Goal: Find contact information: Find contact information

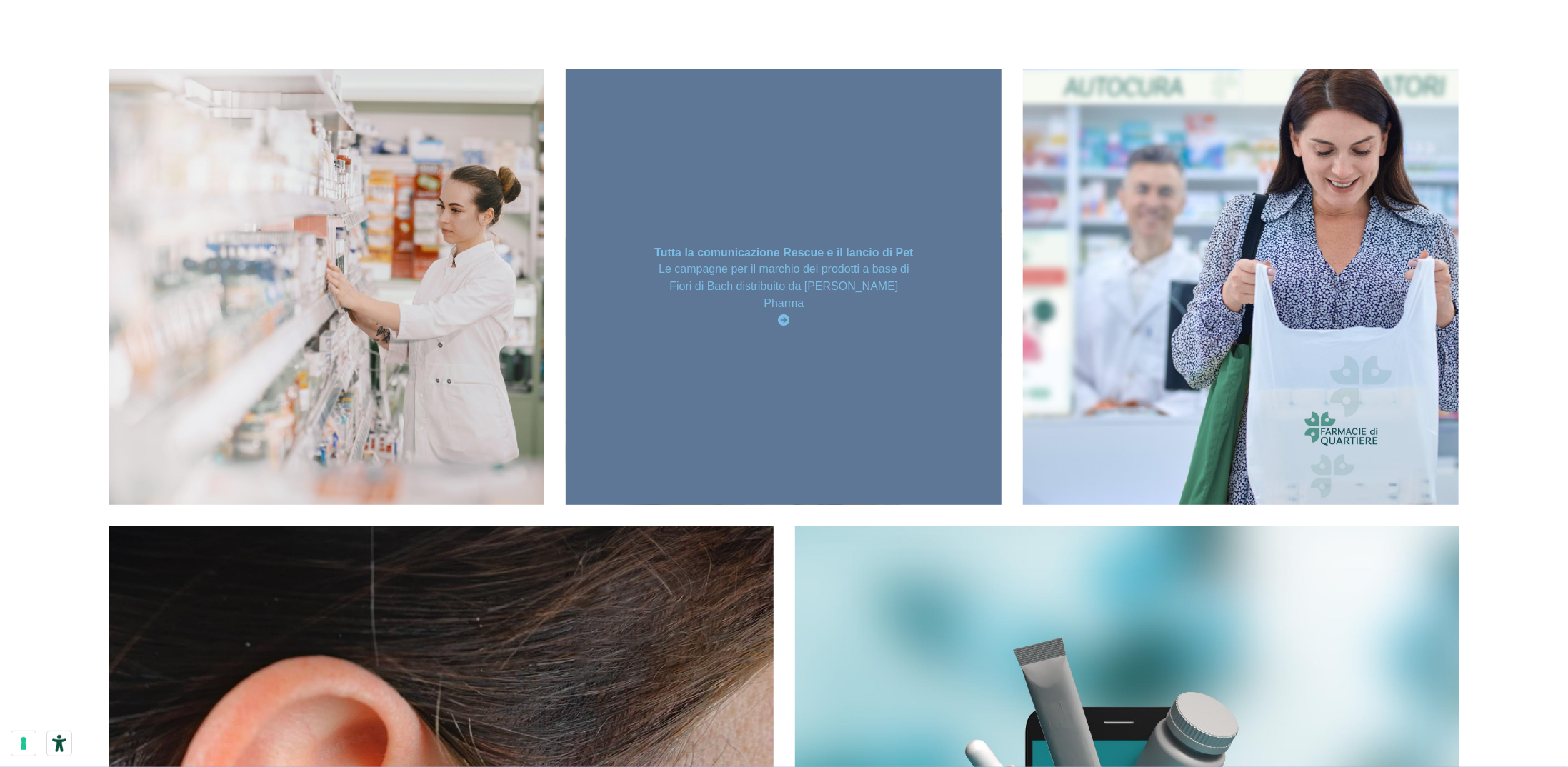
scroll to position [285, 0]
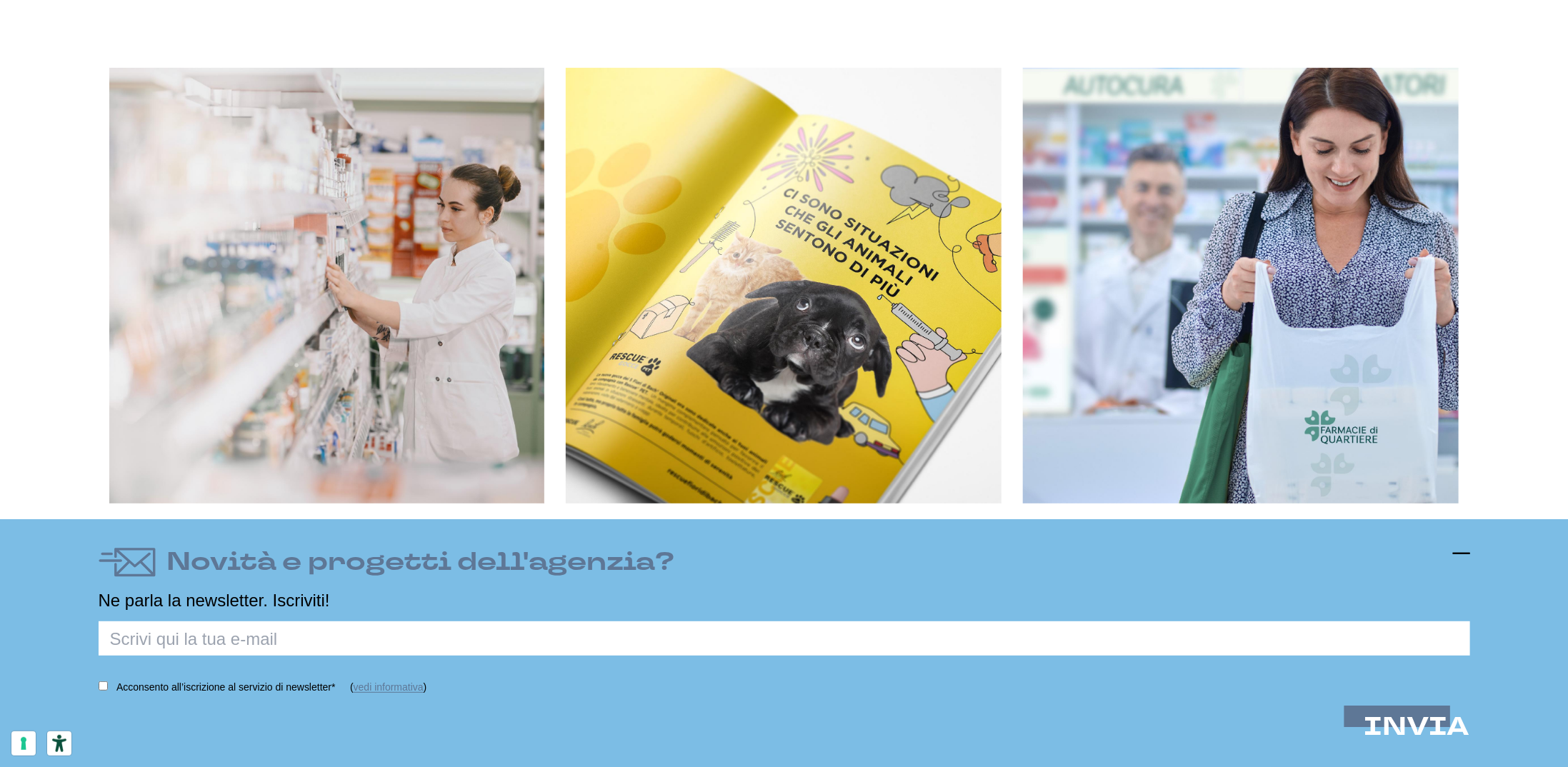
click at [1467, 557] on icon at bounding box center [1461, 553] width 17 height 17
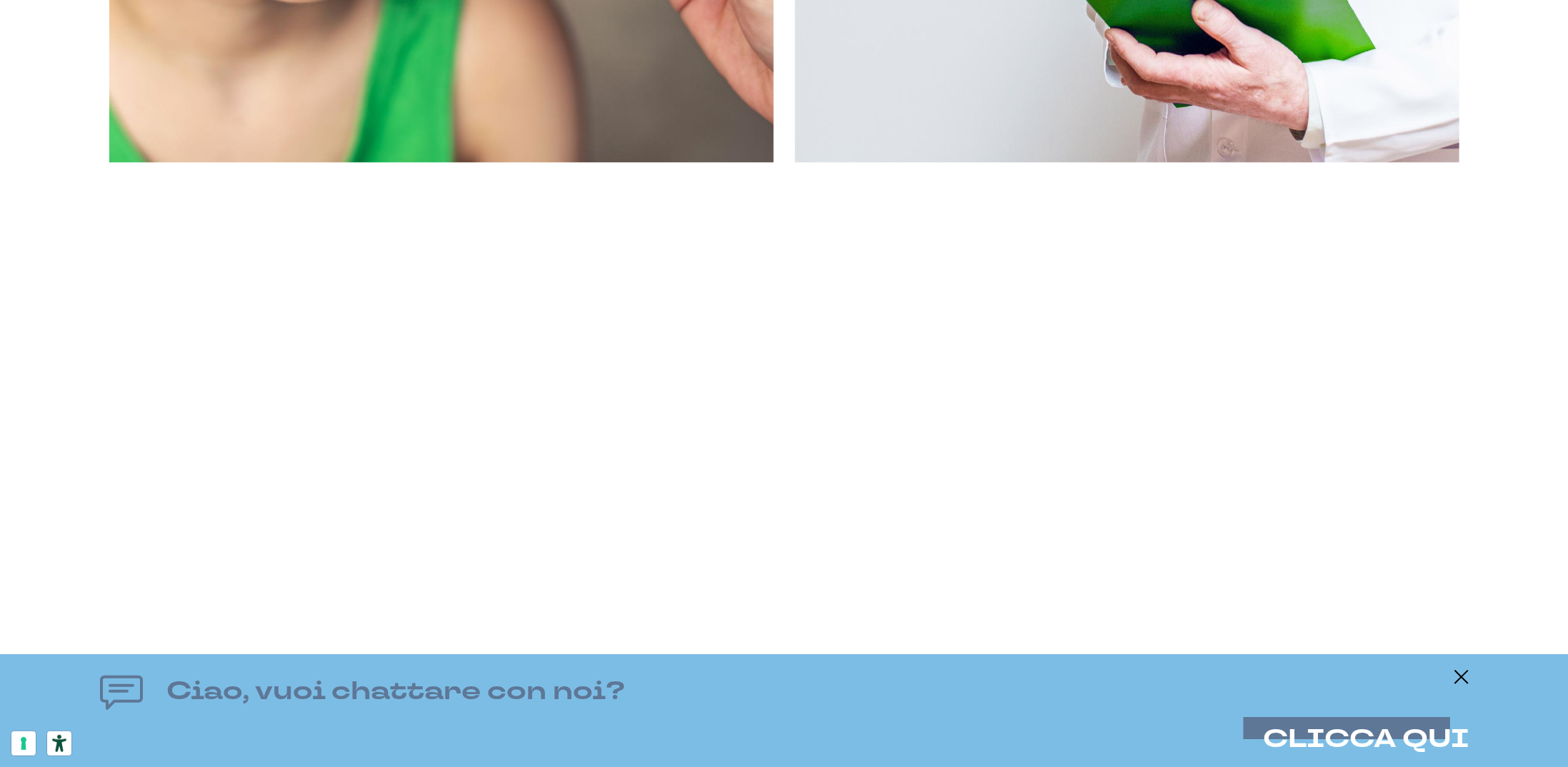
scroll to position [5926, 0]
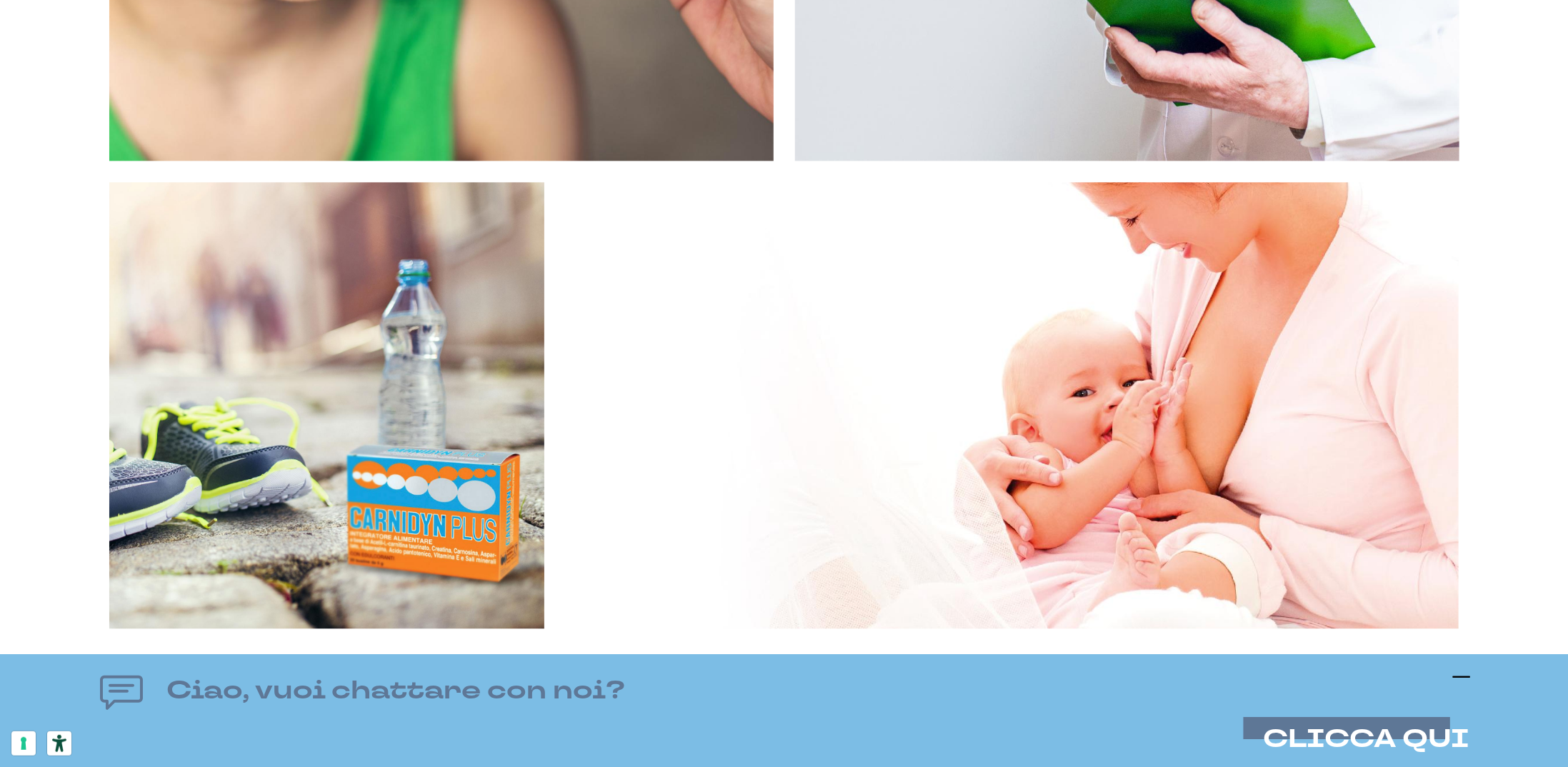
click at [1467, 677] on line at bounding box center [1461, 677] width 17 height 0
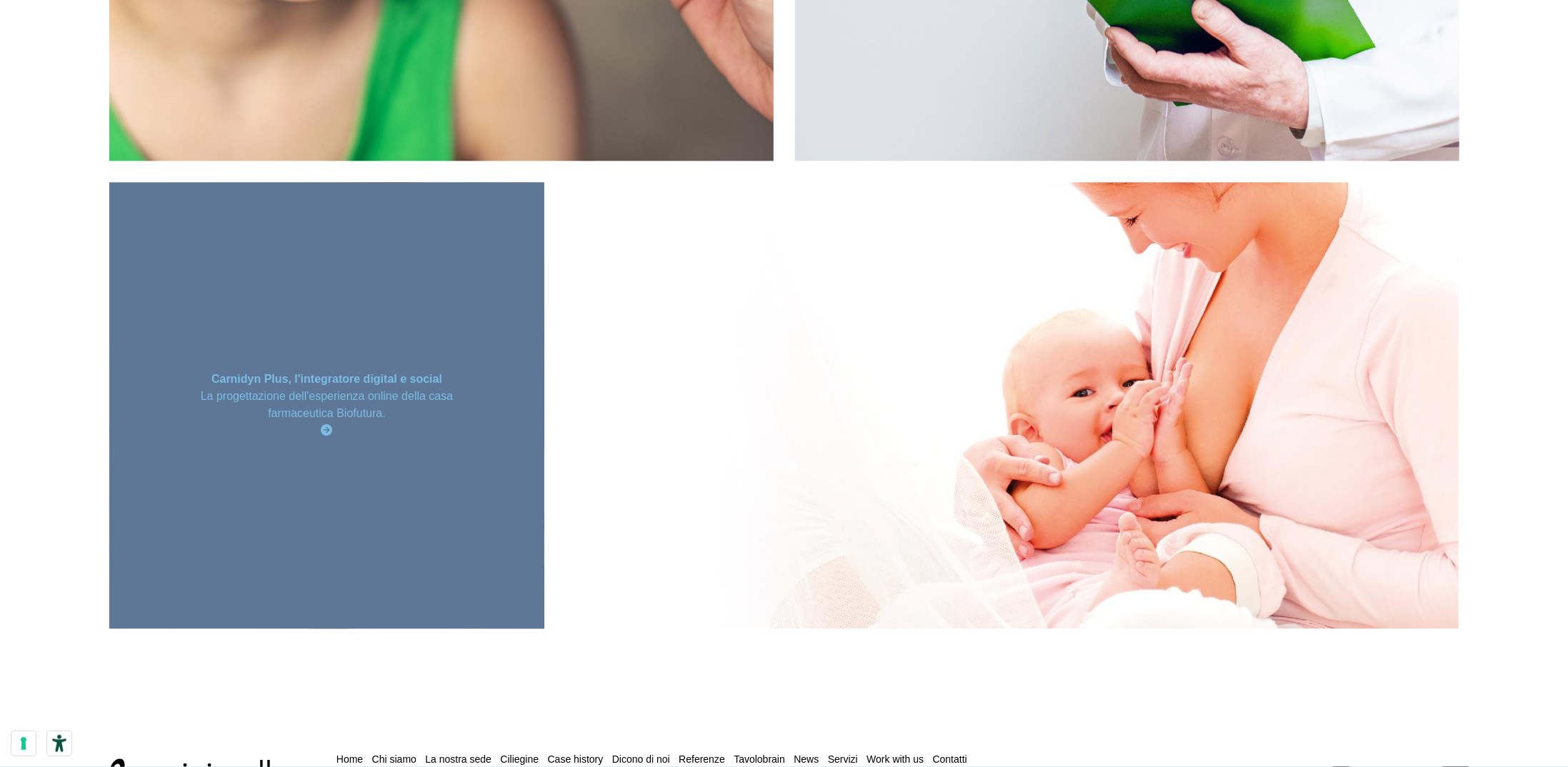
click at [333, 429] on div "La progettazione dell'esperienza online della casa farmaceutica Biofutura." at bounding box center [327, 413] width 261 height 51
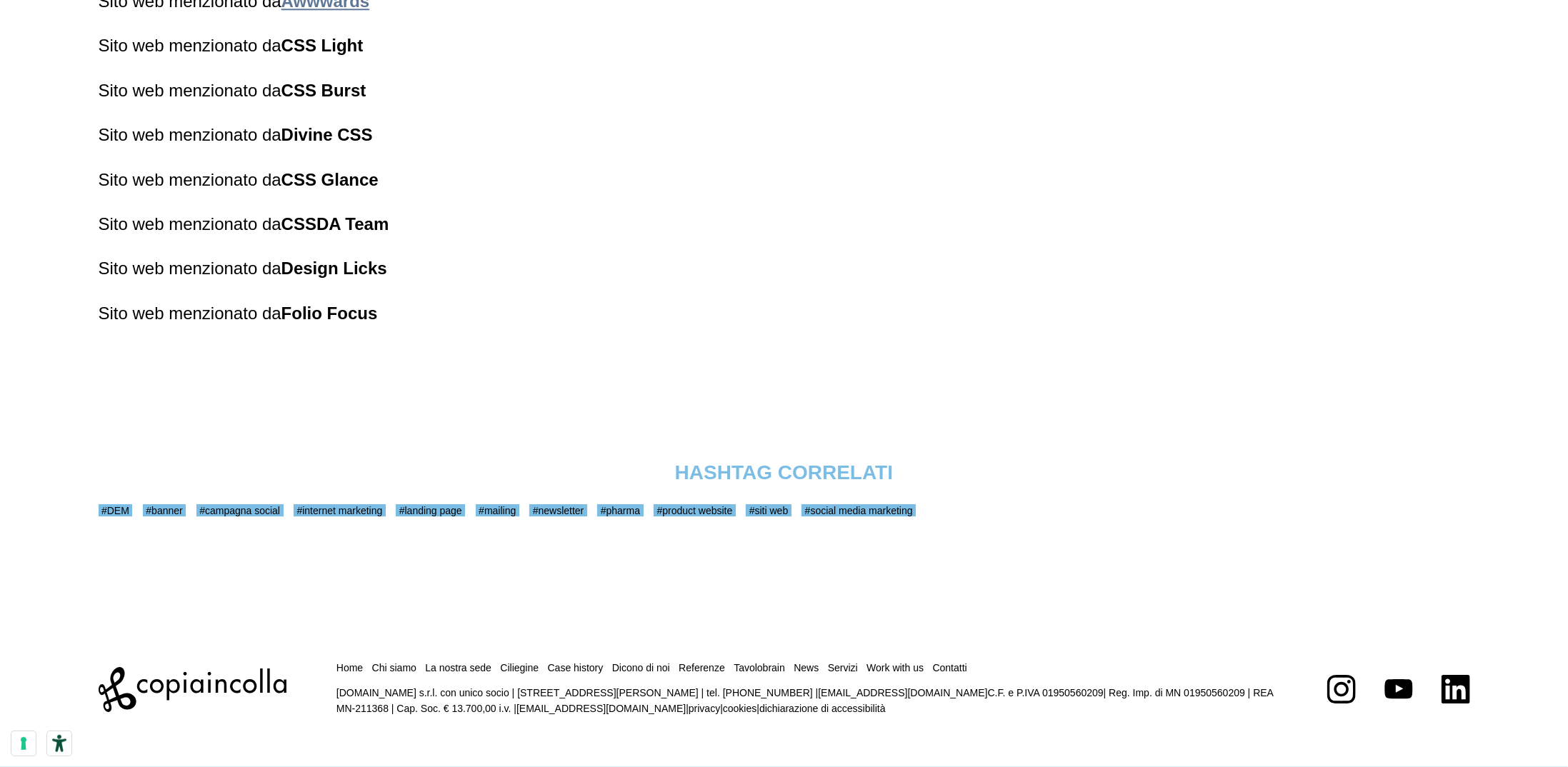
scroll to position [6388, 0]
click at [1082, 690] on p "[DOMAIN_NAME] s.r.l. con unico socio | [STREET_ADDRESS][PERSON_NAME] | tel. [PH…" at bounding box center [807, 701] width 941 height 32
